Goal: Task Accomplishment & Management: Use online tool/utility

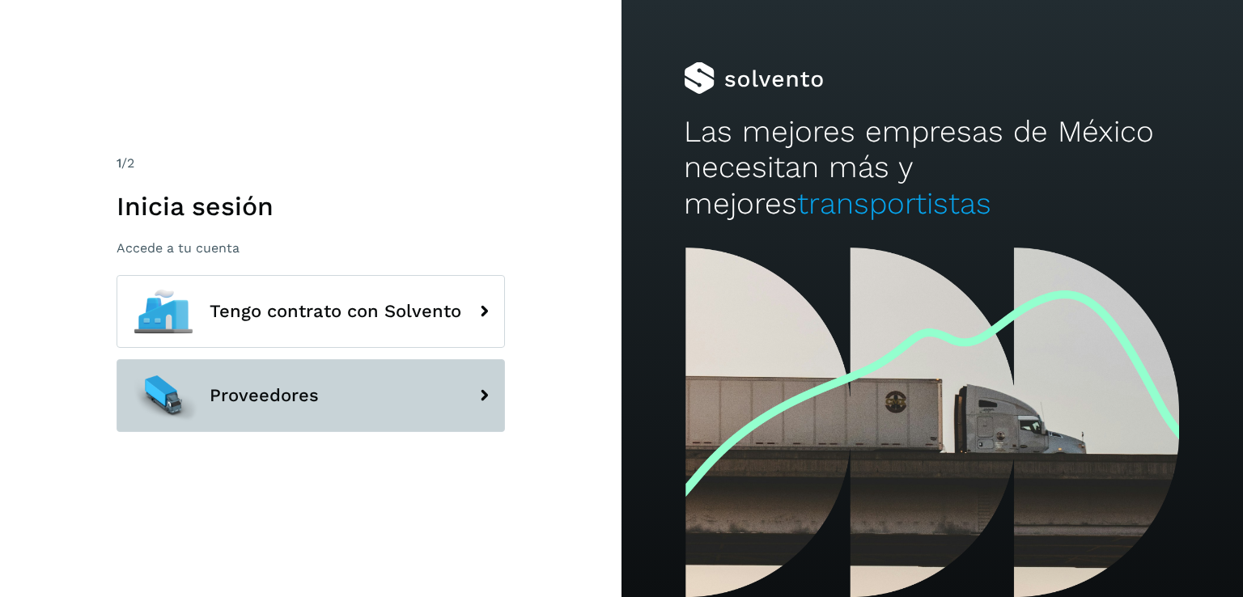
click at [275, 402] on span "Proveedores" at bounding box center [264, 395] width 109 height 19
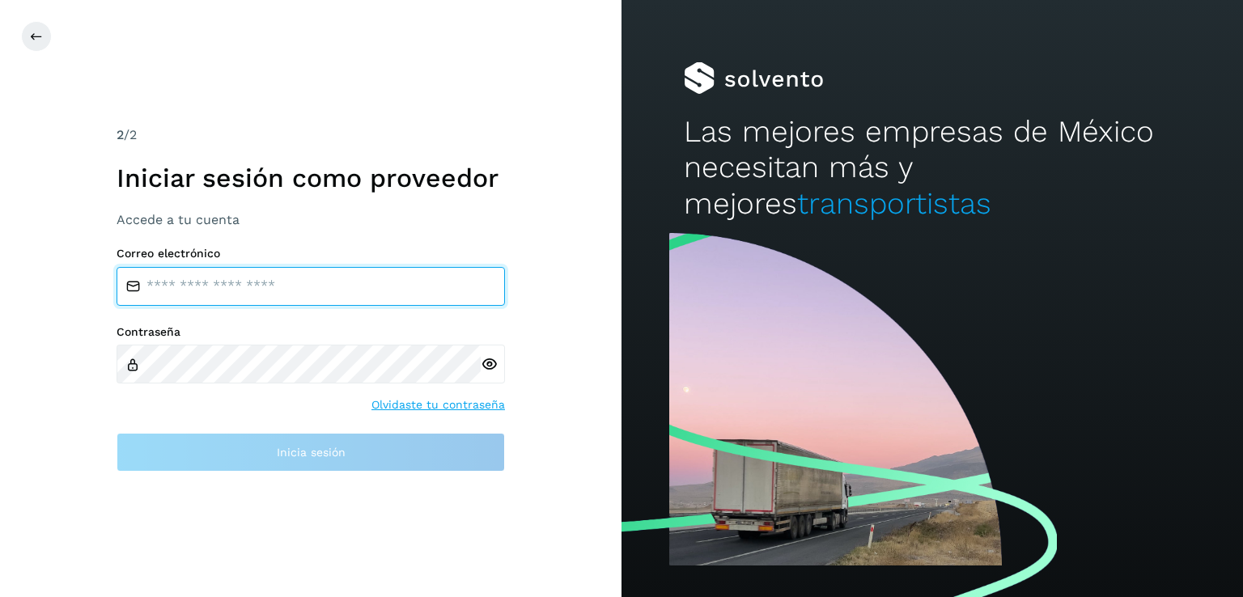
type input "**********"
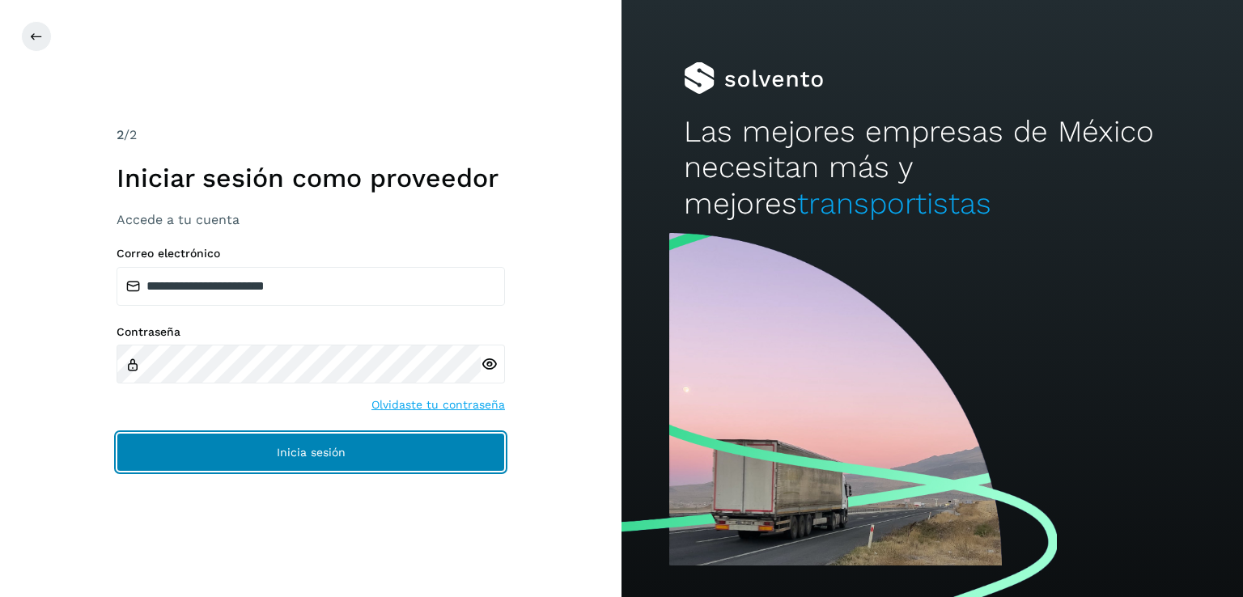
click at [298, 444] on button "Inicia sesión" at bounding box center [311, 452] width 388 height 39
click at [292, 448] on span "Inicia sesión" at bounding box center [311, 452] width 69 height 11
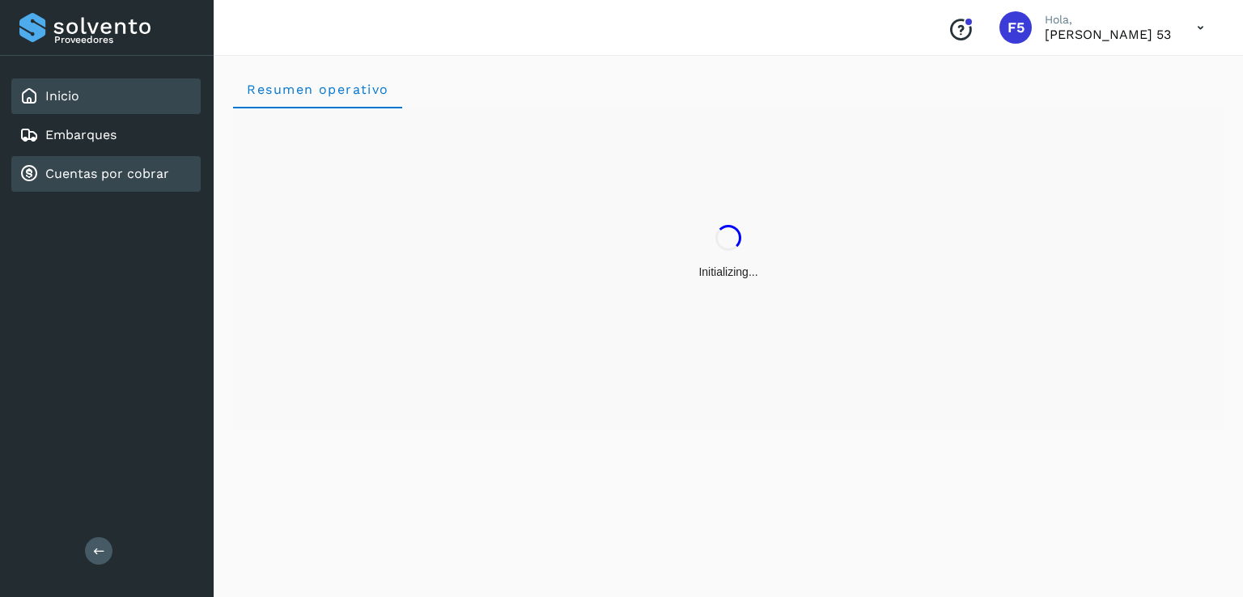
click at [101, 175] on link "Cuentas por cobrar" at bounding box center [107, 173] width 124 height 15
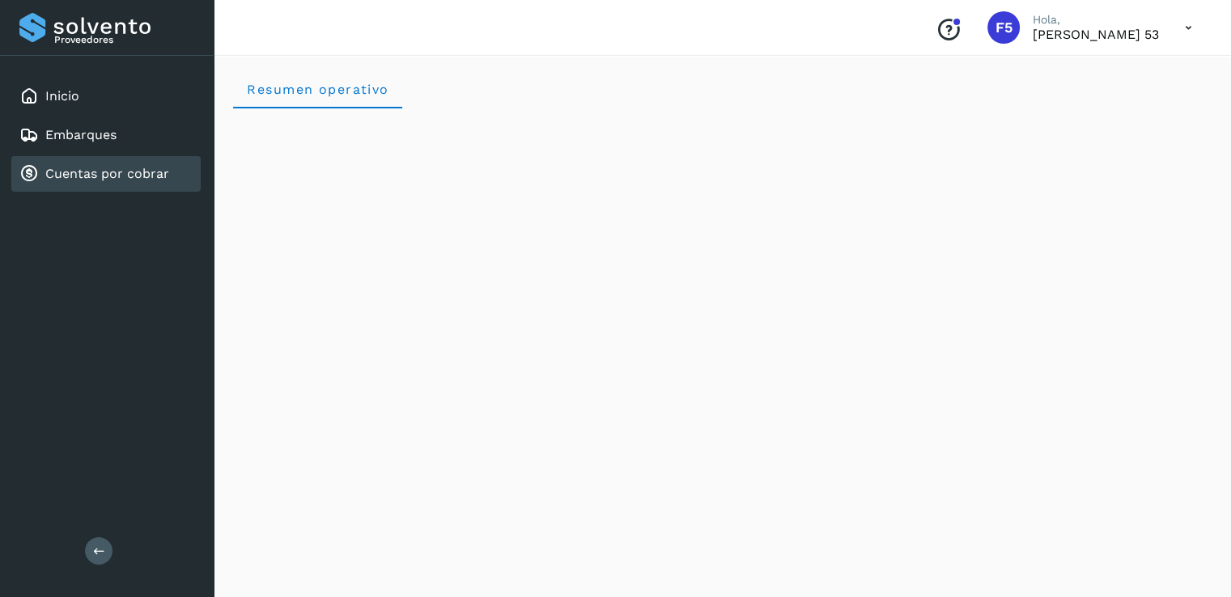
click at [164, 179] on link "Cuentas por cobrar" at bounding box center [107, 173] width 124 height 15
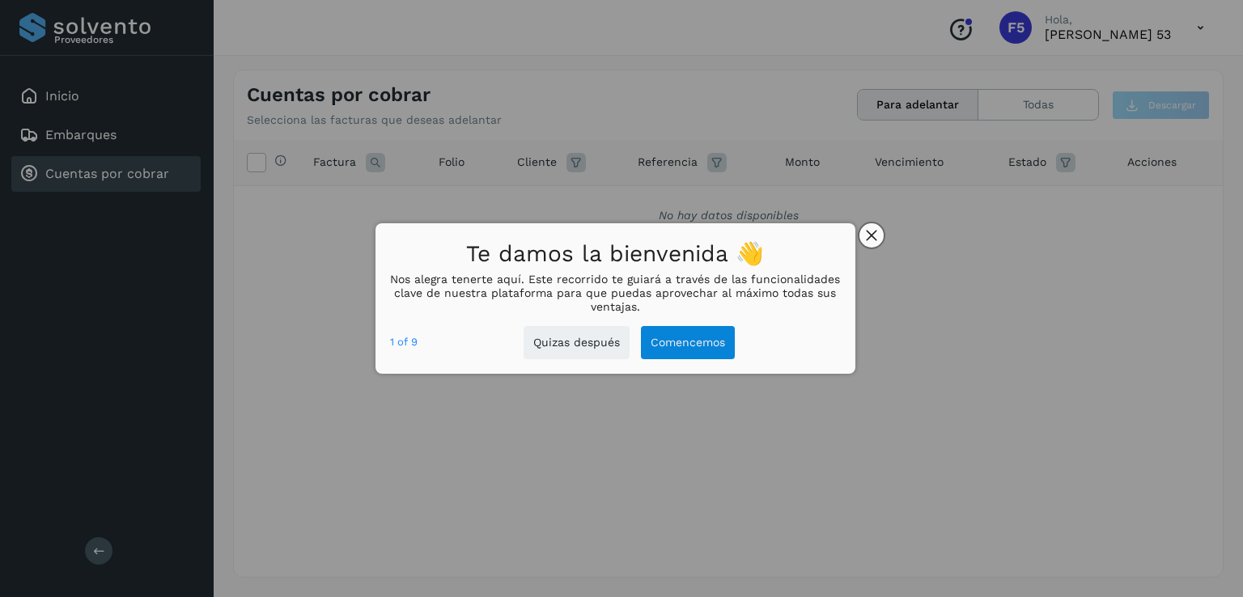
click at [868, 236] on icon "close," at bounding box center [871, 235] width 11 height 11
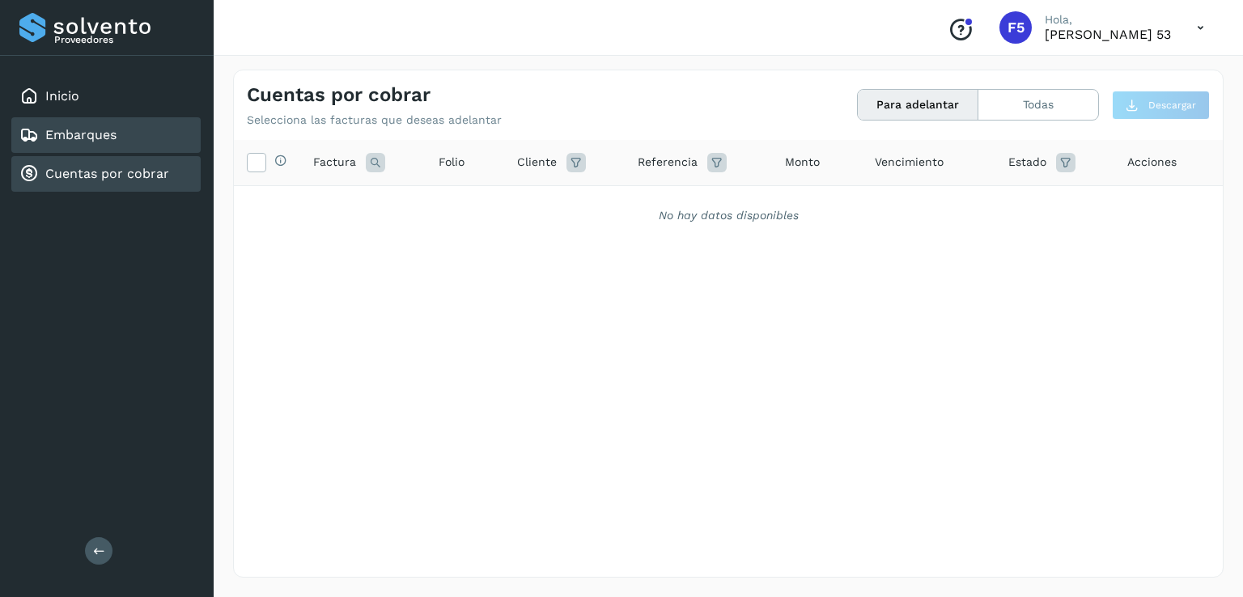
click at [94, 137] on link "Embarques" at bounding box center [80, 134] width 71 height 15
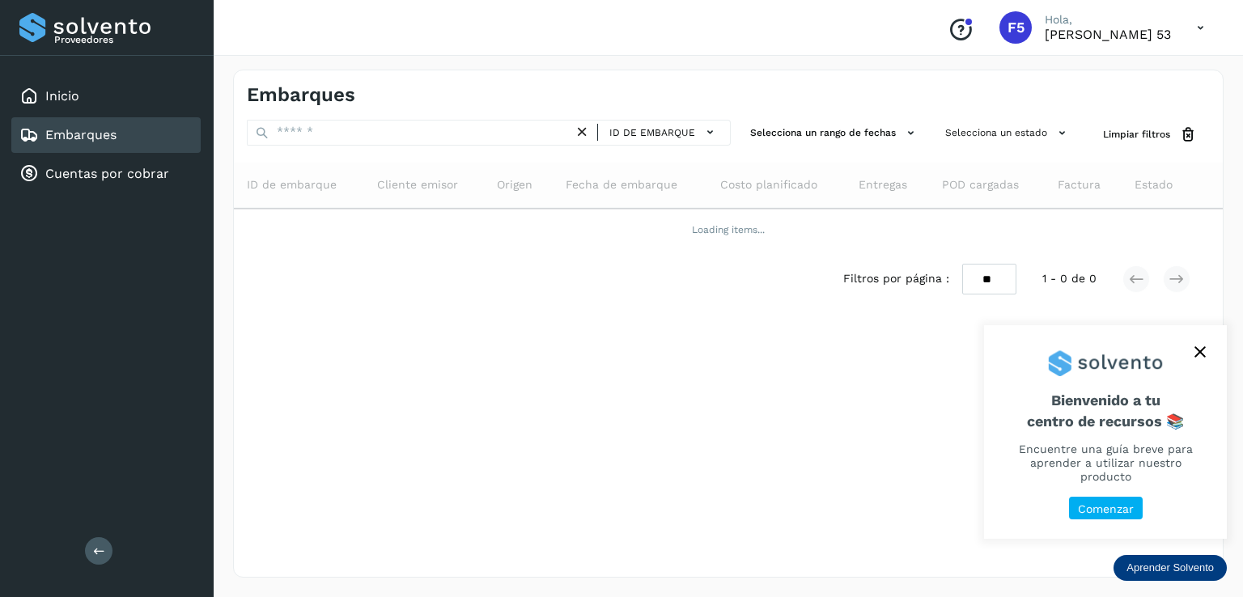
click at [1200, 358] on icon "close," at bounding box center [1199, 351] width 11 height 11
